Goal: Communication & Community: Answer question/provide support

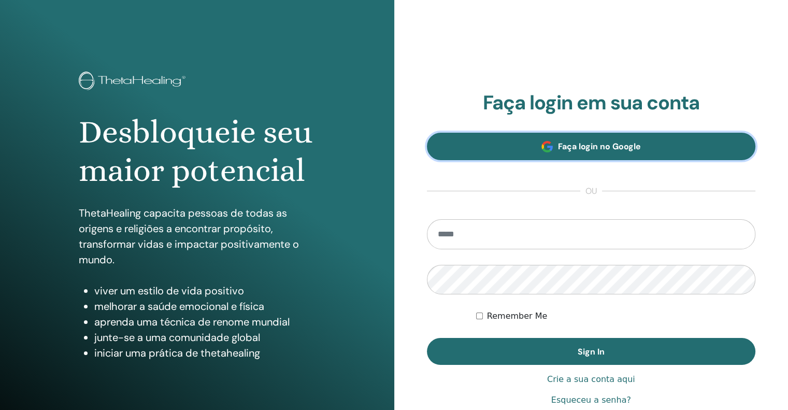
click at [584, 138] on link "Faça login no Google" at bounding box center [591, 146] width 329 height 27
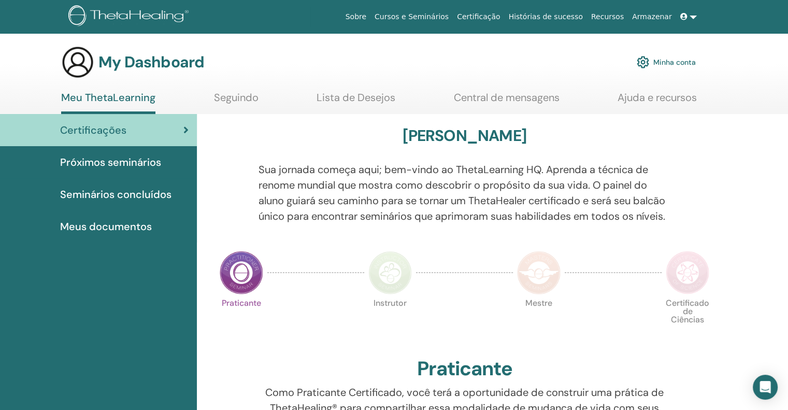
click at [131, 193] on span "Seminários concluídos" at bounding box center [115, 195] width 111 height 16
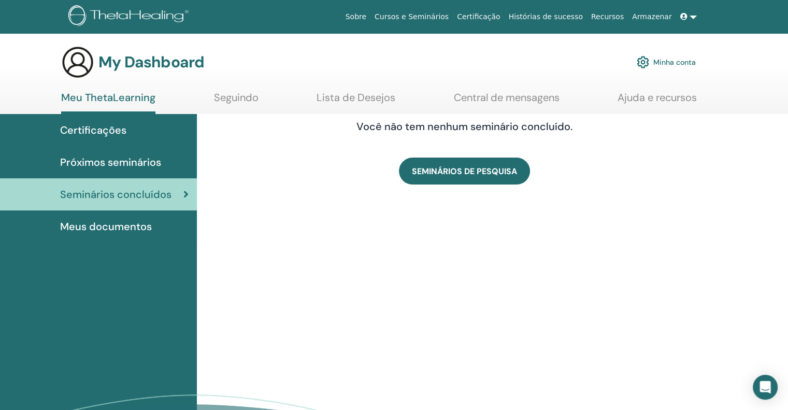
click at [117, 130] on span "Certificações" at bounding box center [93, 130] width 66 height 16
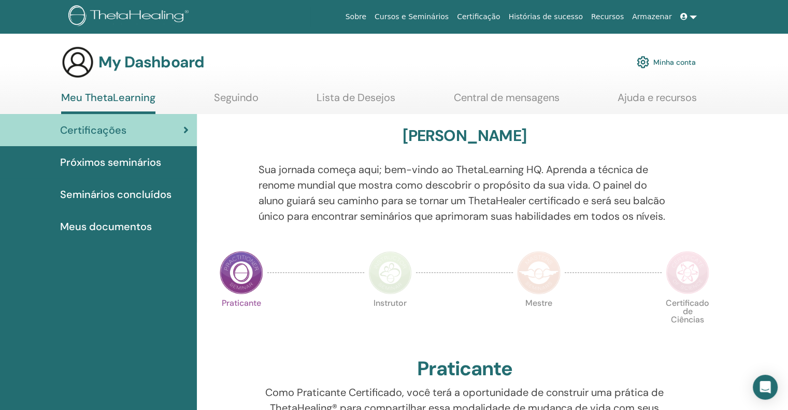
click at [485, 97] on link "Central de mensagens" at bounding box center [507, 101] width 106 height 20
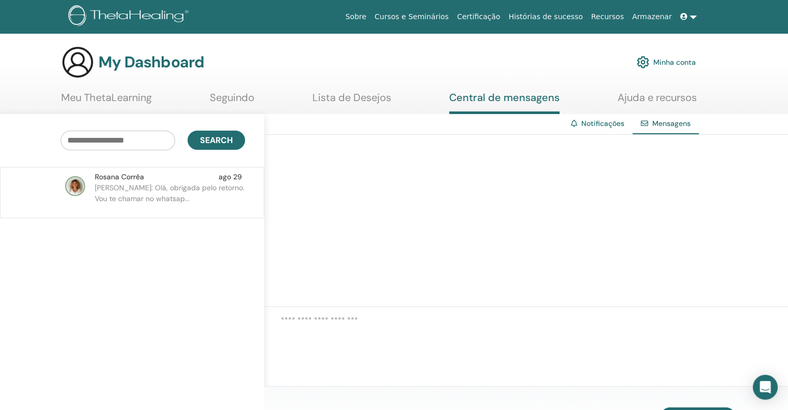
click at [163, 190] on p "[PERSON_NAME]: Olá, obrigada pelo retorno. Vou te chamar no whatsap..." at bounding box center [170, 197] width 150 height 31
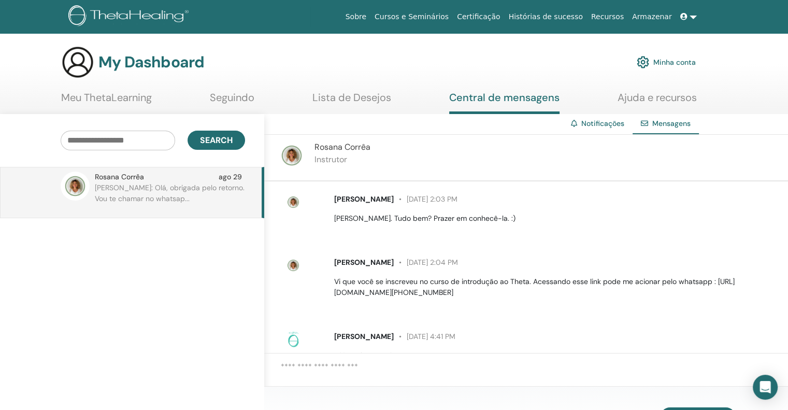
click at [104, 93] on link "Meu ThetaLearning" at bounding box center [106, 101] width 91 height 20
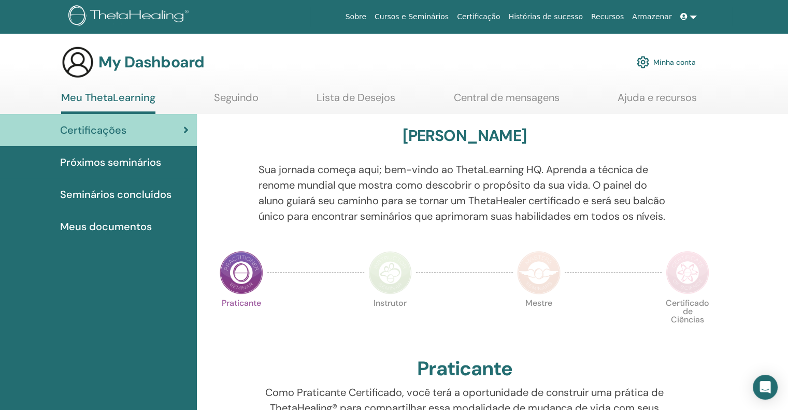
click at [440, 16] on link "Cursos e Seminários" at bounding box center [411, 16] width 82 height 19
